Goal: Task Accomplishment & Management: Manage account settings

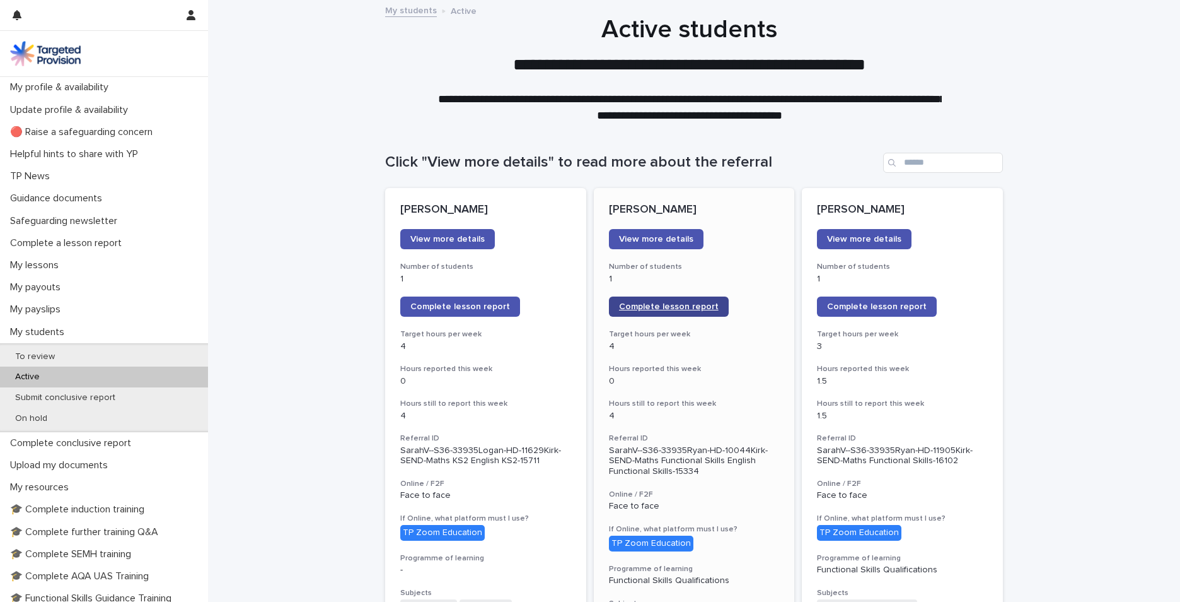
click at [632, 306] on span "Complete lesson report" at bounding box center [669, 306] width 100 height 9
click at [440, 308] on span "Complete lesson report" at bounding box center [460, 306] width 100 height 9
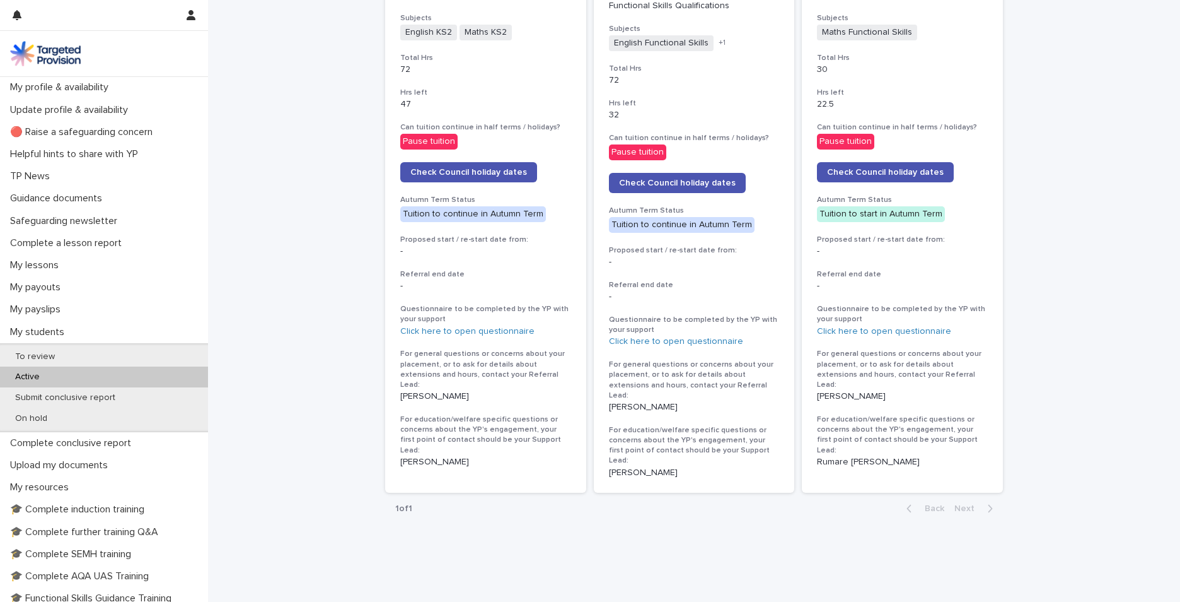
scroll to position [576, 0]
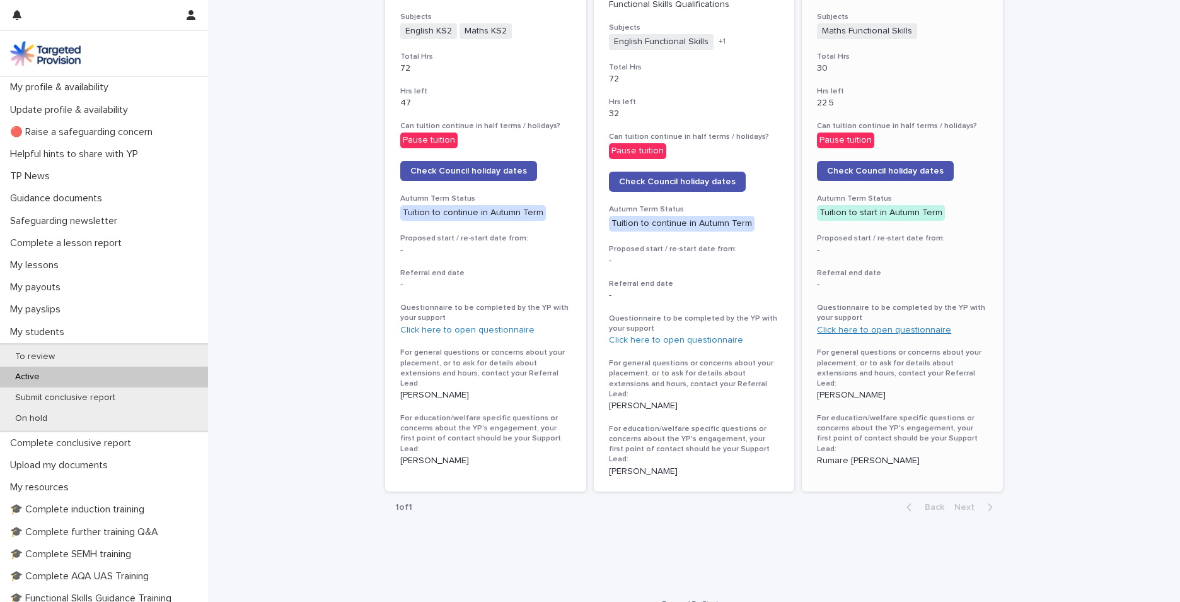
click at [918, 332] on link "Click here to open questionnaire" at bounding box center [884, 329] width 134 height 9
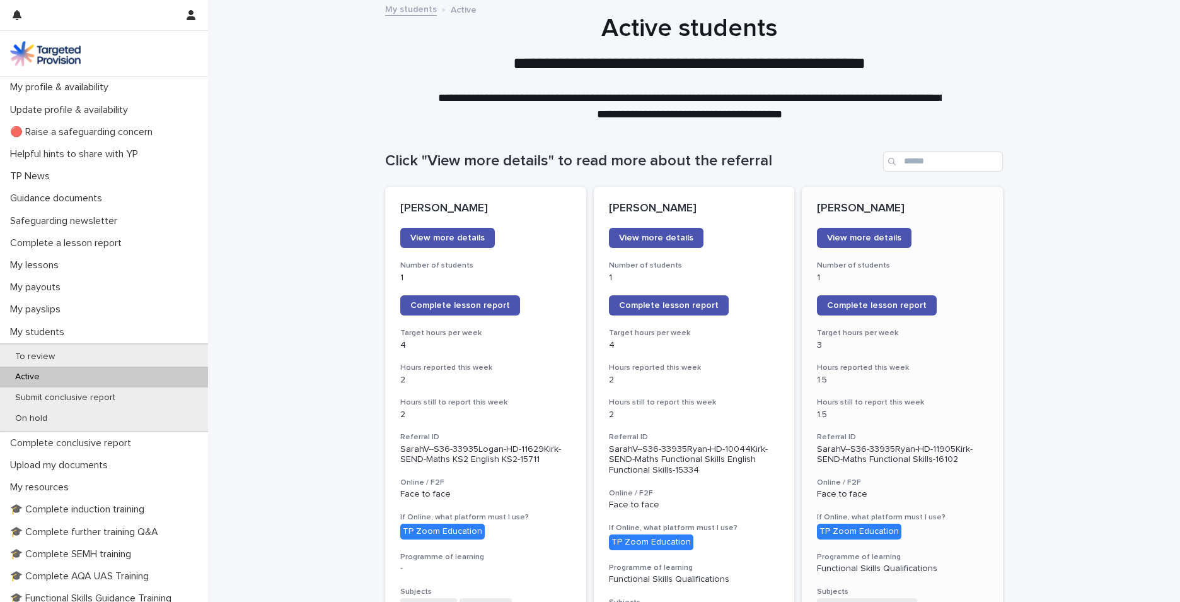
scroll to position [0, 0]
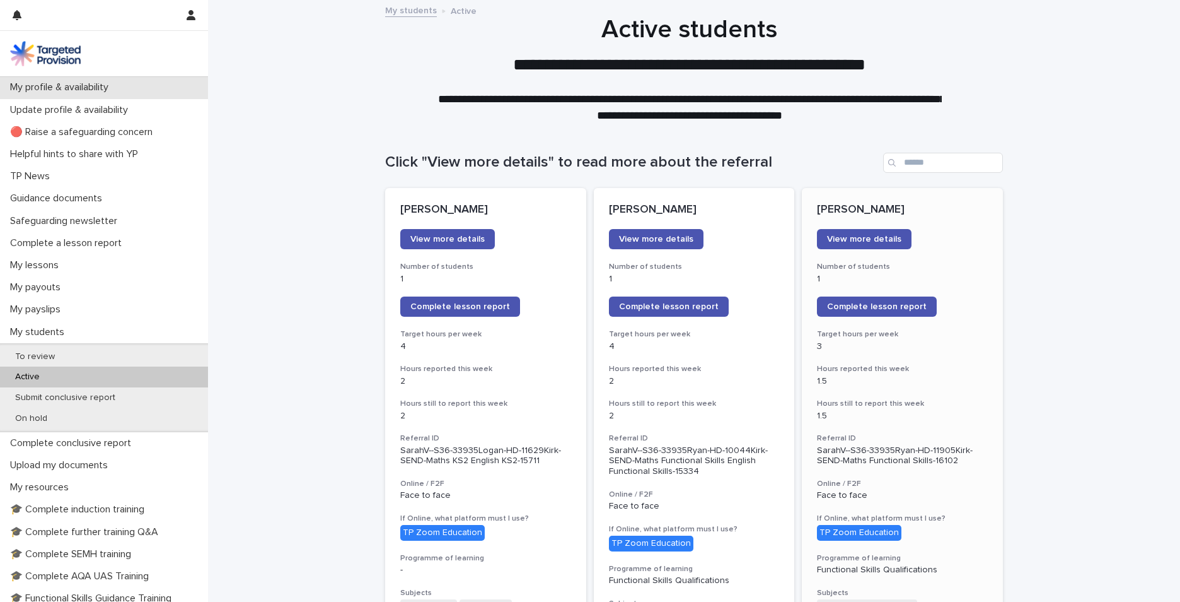
click at [65, 90] on p "My profile & availability" at bounding box center [61, 87] width 113 height 12
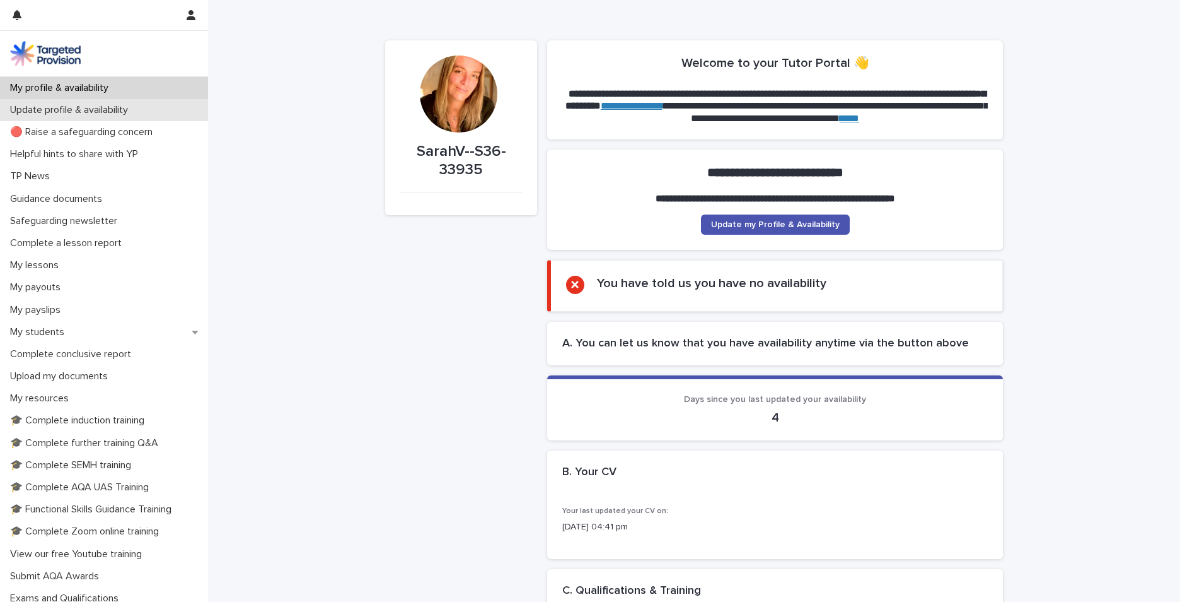
click at [64, 112] on p "Update profile & availability" at bounding box center [71, 110] width 133 height 12
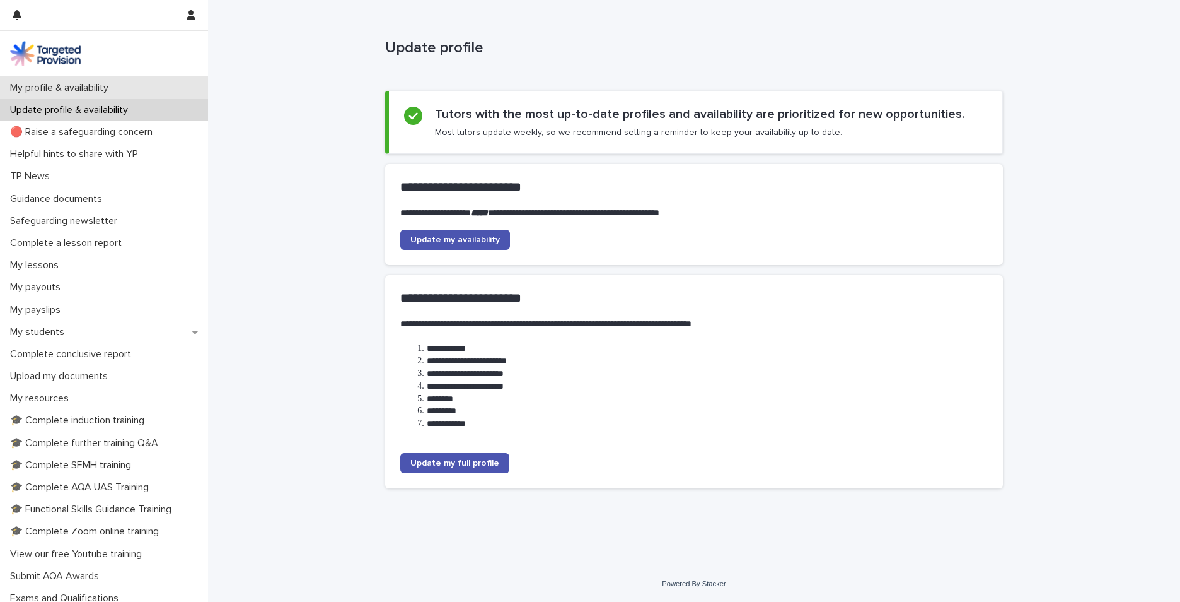
click at [63, 84] on p "My profile & availability" at bounding box center [61, 88] width 113 height 12
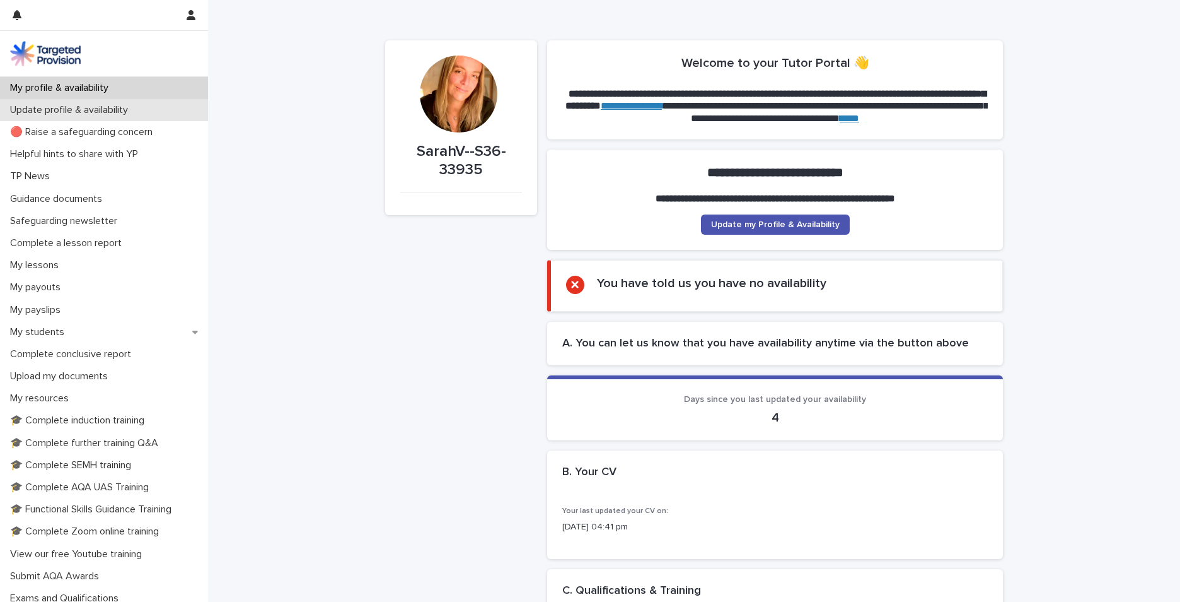
click at [44, 109] on p "Update profile & availability" at bounding box center [71, 110] width 133 height 12
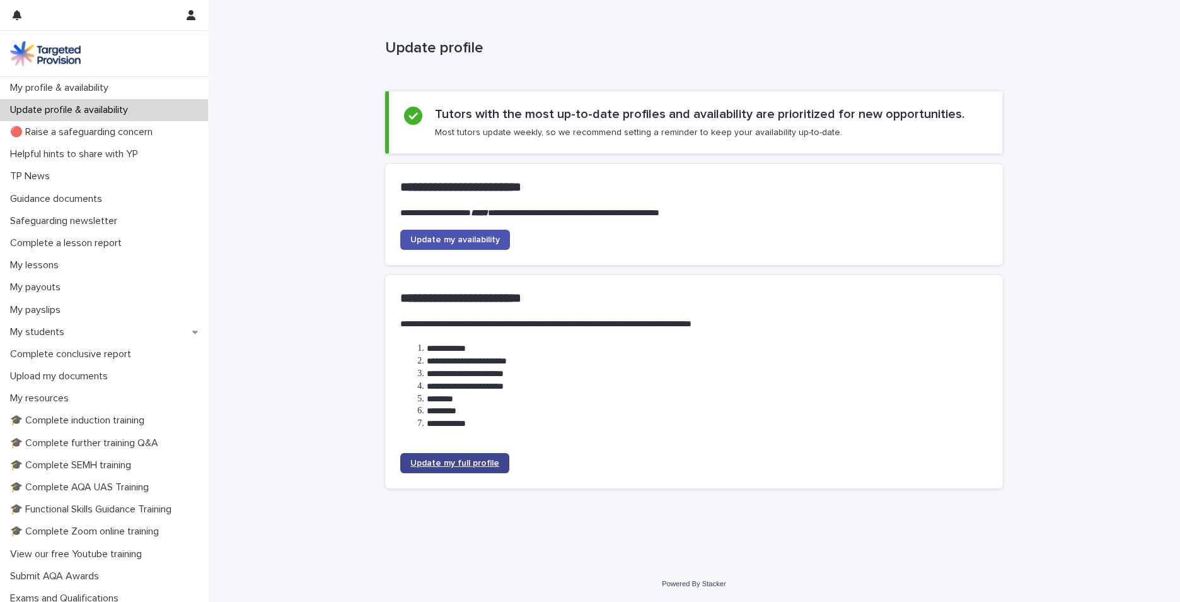
click at [440, 467] on span "Update my full profile" at bounding box center [454, 462] width 89 height 9
